Goal: Use online tool/utility

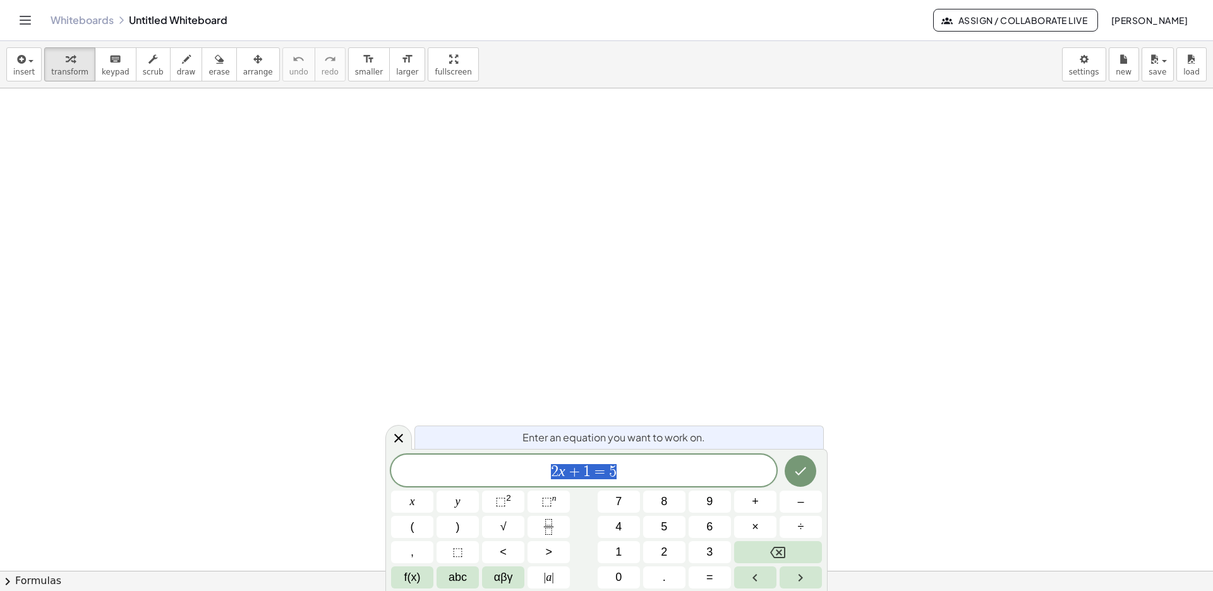
click at [776, 549] on icon "Backspace" at bounding box center [777, 552] width 15 height 15
click at [709, 550] on span "3" at bounding box center [709, 552] width 6 height 17
click at [452, 577] on span "abc" at bounding box center [458, 577] width 18 height 17
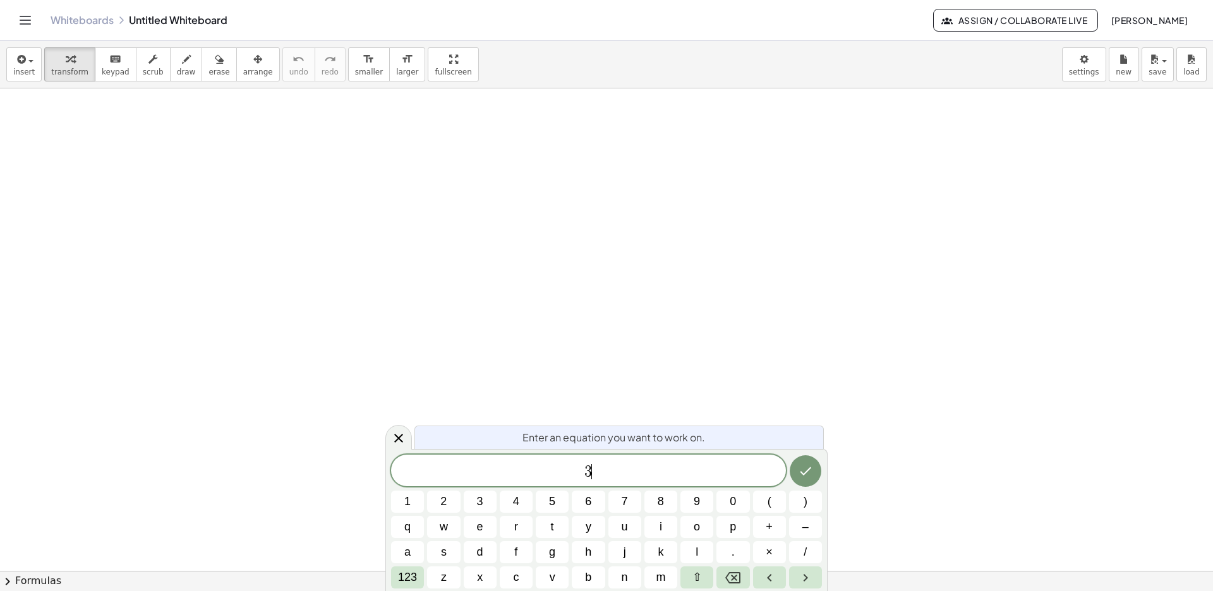
click at [404, 548] on button "a" at bounding box center [407, 553] width 33 height 22
click at [768, 527] on span "+" at bounding box center [769, 527] width 7 height 17
click at [549, 500] on span "5" at bounding box center [552, 501] width 6 height 17
click at [406, 572] on span "123" at bounding box center [407, 577] width 19 height 17
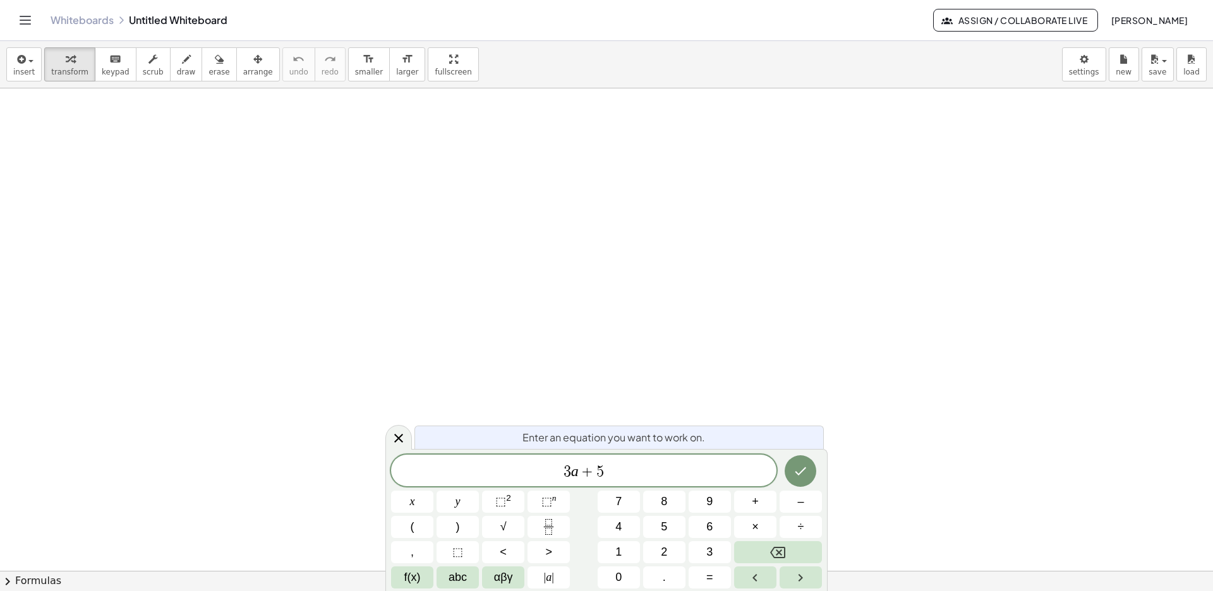
click at [703, 573] on button "=" at bounding box center [710, 578] width 42 height 22
click at [454, 575] on span "abc" at bounding box center [458, 577] width 18 height 17
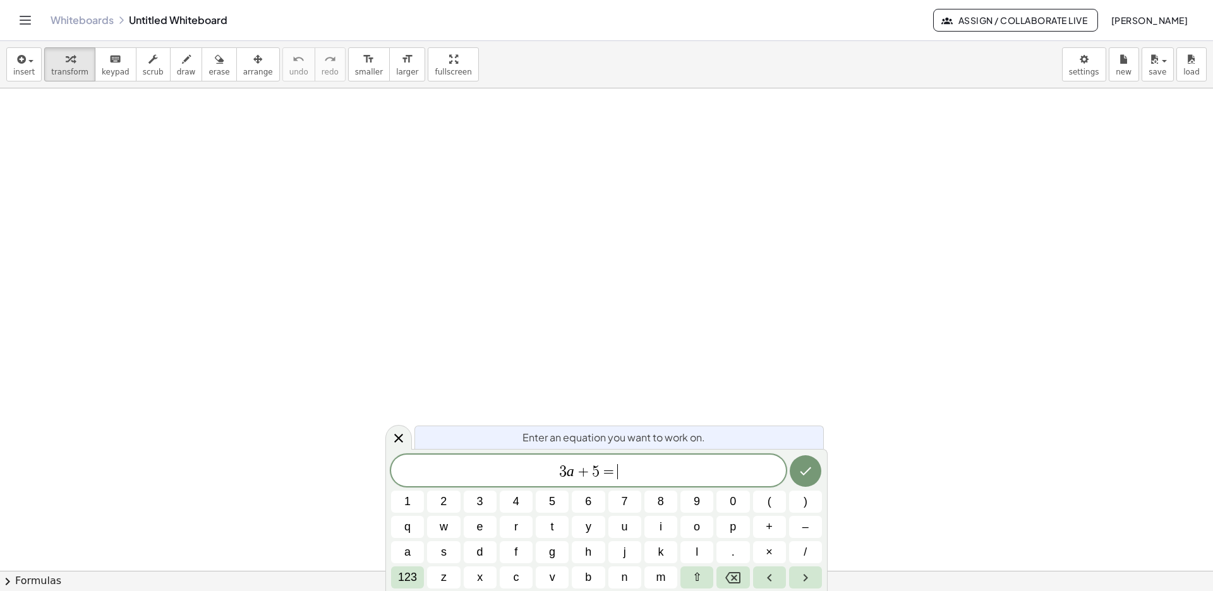
click at [583, 576] on button "b" at bounding box center [588, 578] width 33 height 22
click at [803, 469] on icon "Done" at bounding box center [805, 471] width 15 height 15
